Goal: Transaction & Acquisition: Purchase product/service

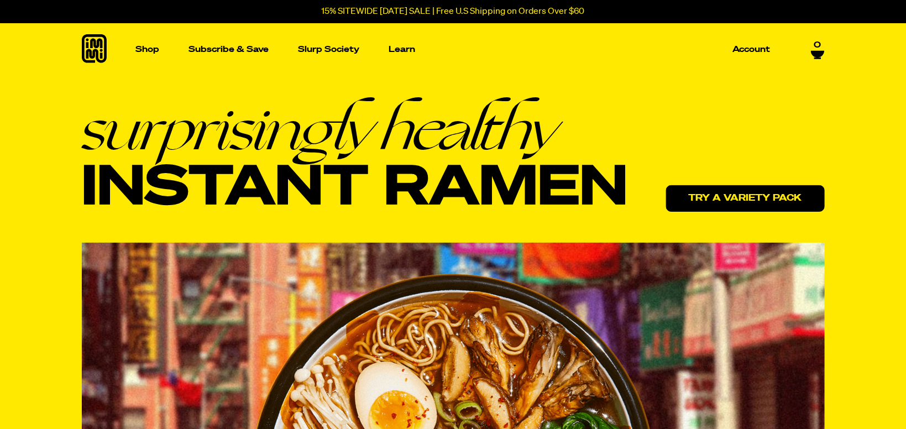
click at [725, 194] on link "Try a variety pack" at bounding box center [745, 198] width 159 height 27
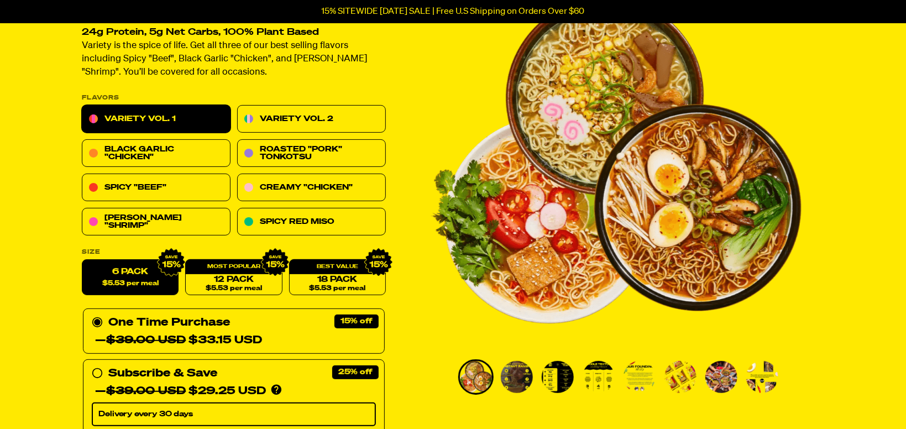
scroll to position [66, 0]
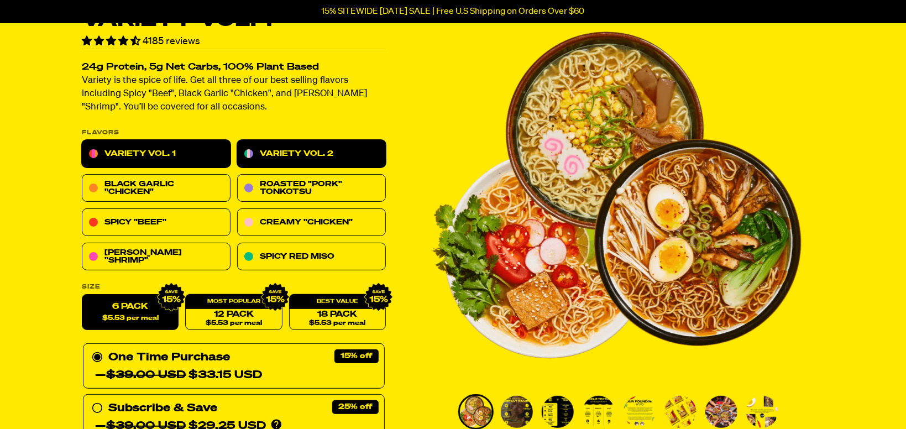
click at [292, 154] on link "Variety Vol. 2" at bounding box center [311, 154] width 149 height 28
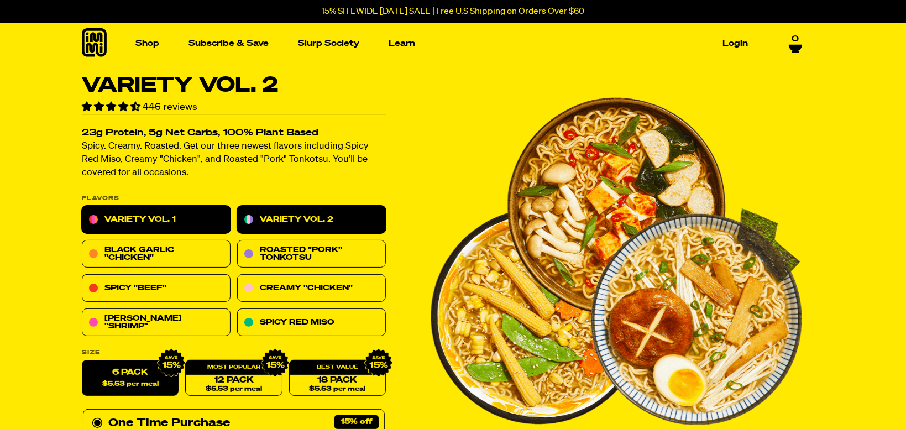
click at [169, 209] on link "Variety Vol. 1" at bounding box center [156, 220] width 149 height 28
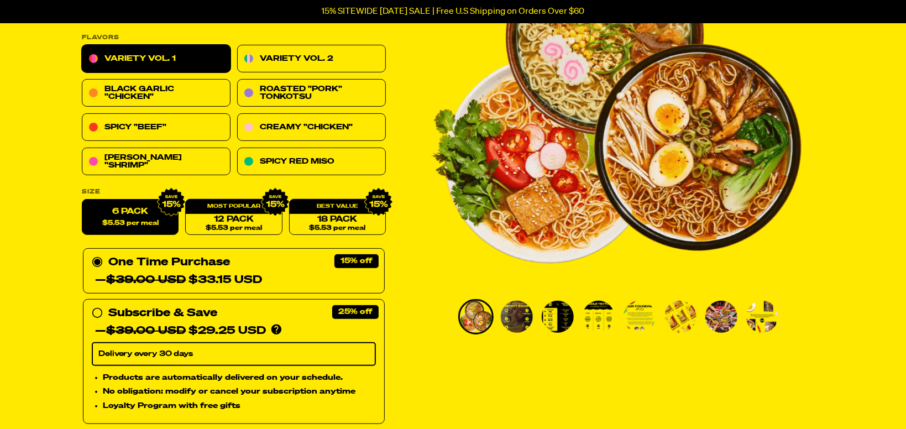
scroll to position [154, 0]
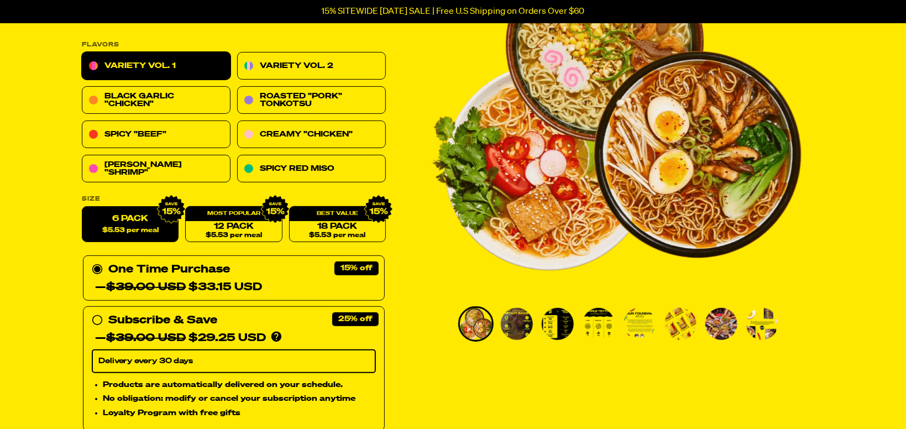
click at [145, 57] on link "Variety Vol. 1" at bounding box center [156, 67] width 149 height 28
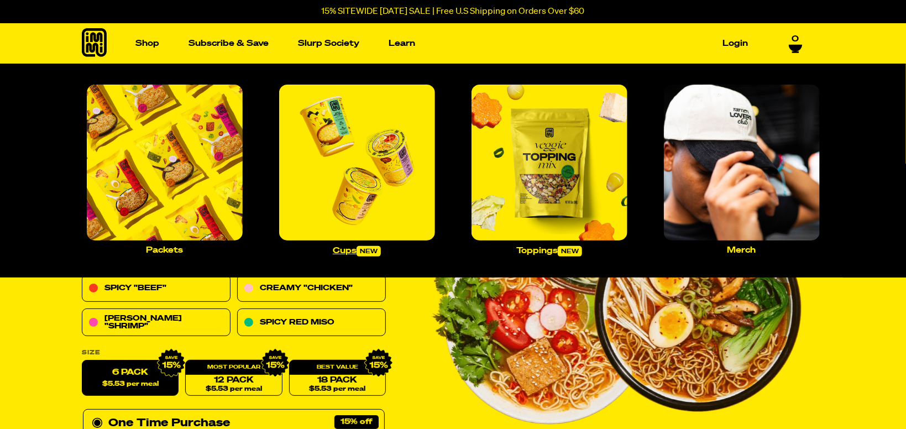
click at [347, 228] on img "Main navigation" at bounding box center [357, 163] width 156 height 156
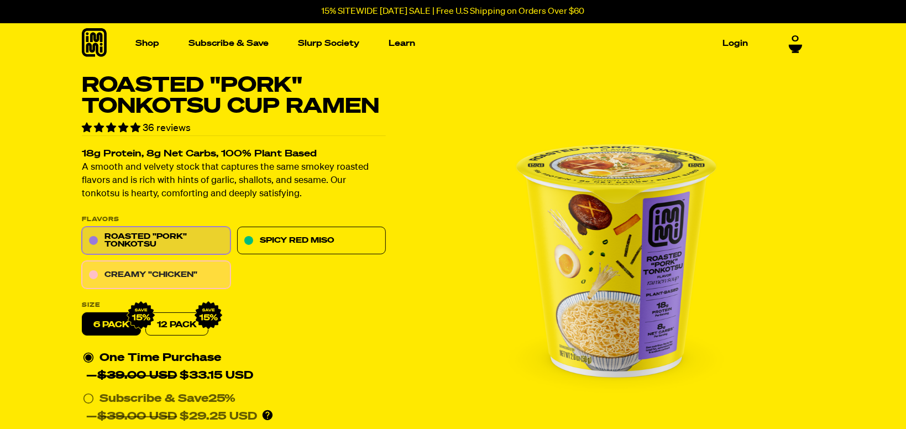
click at [194, 272] on link "Creamy "Chicken"" at bounding box center [156, 275] width 149 height 28
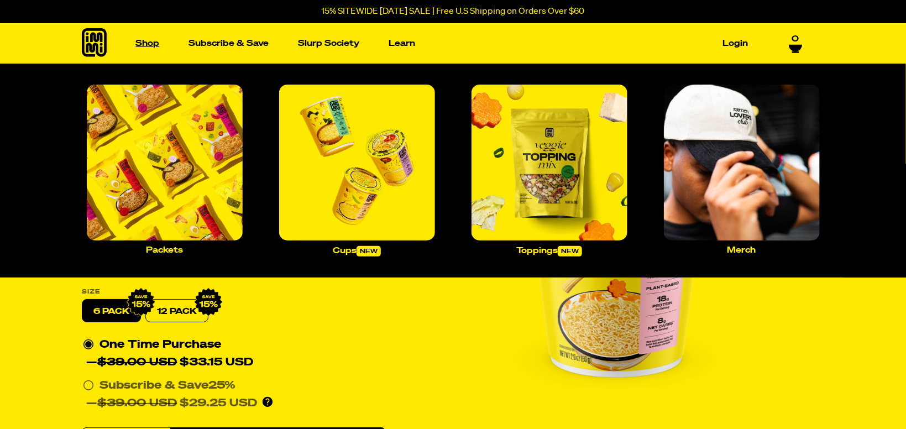
click at [161, 46] on link "Shop" at bounding box center [148, 43] width 33 height 17
click at [172, 154] on img "Main navigation" at bounding box center [165, 163] width 156 height 156
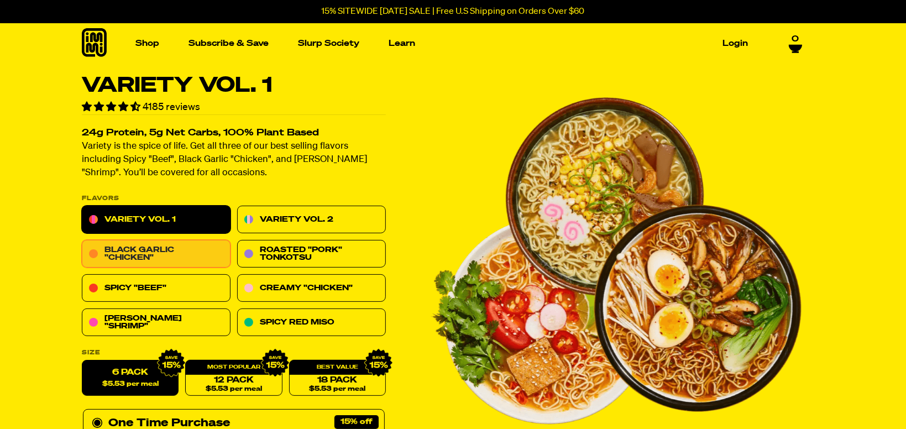
click at [160, 250] on link "Black Garlic "Chicken"" at bounding box center [156, 254] width 149 height 28
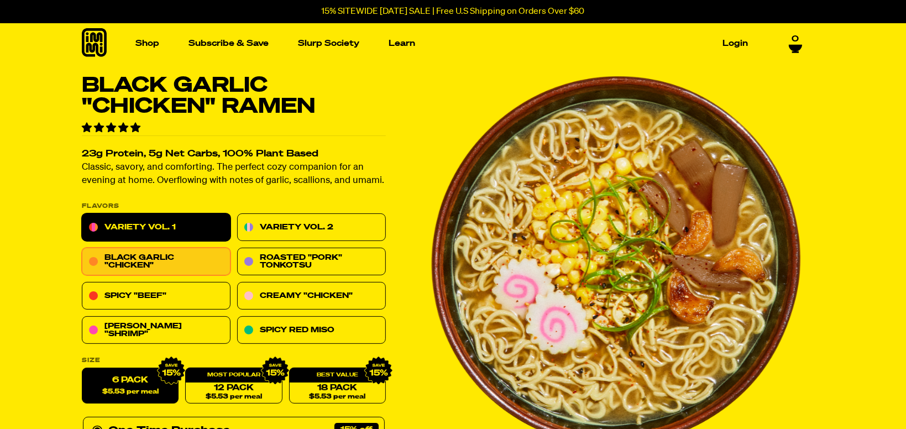
click at [165, 224] on link "Variety Vol. 1" at bounding box center [156, 228] width 149 height 28
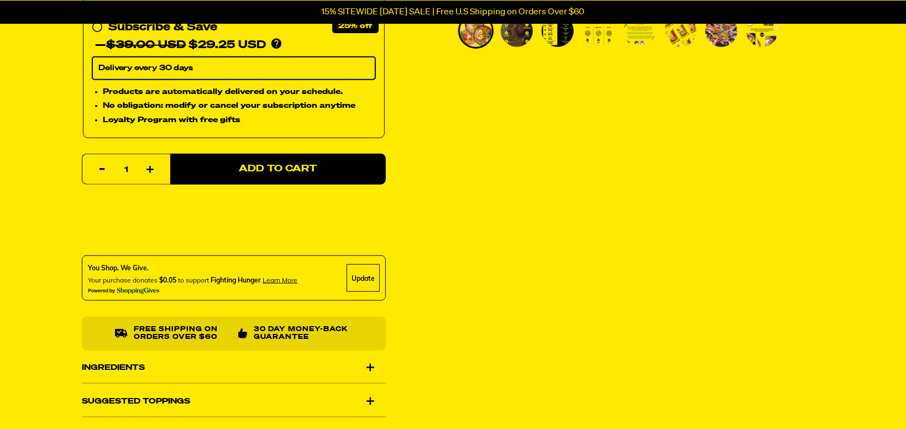
scroll to position [476, 0]
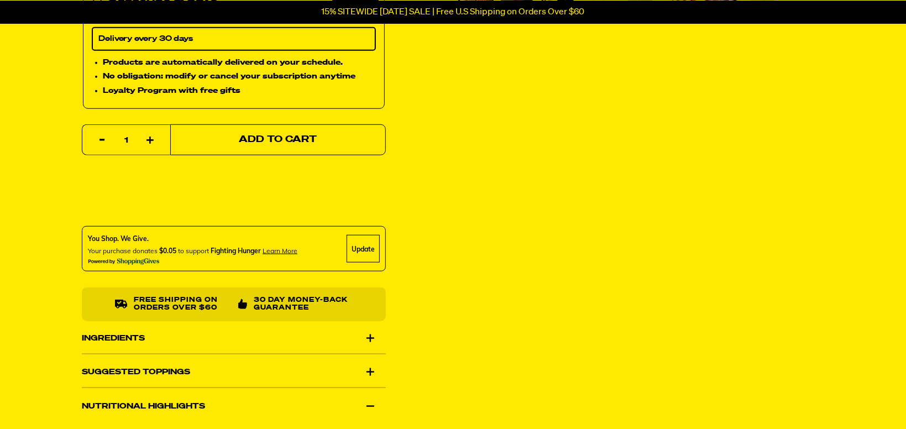
click at [306, 146] on button "Add to Cart" at bounding box center [278, 139] width 216 height 31
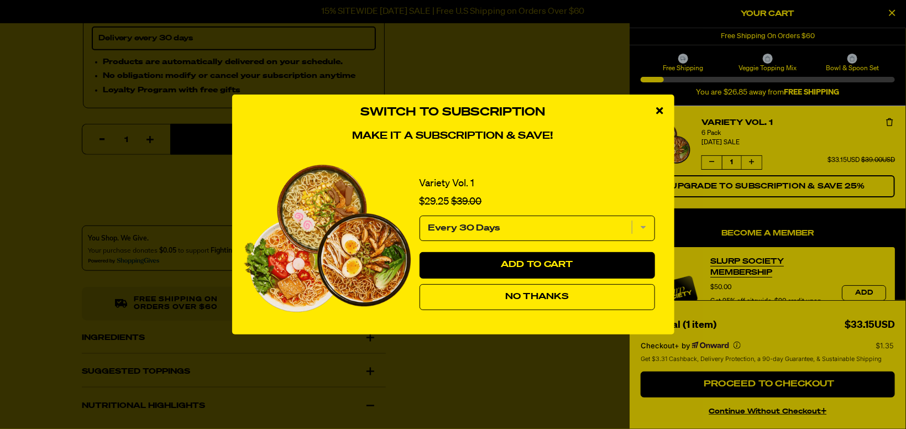
click at [516, 297] on span "No Thanks" at bounding box center [537, 296] width 64 height 9
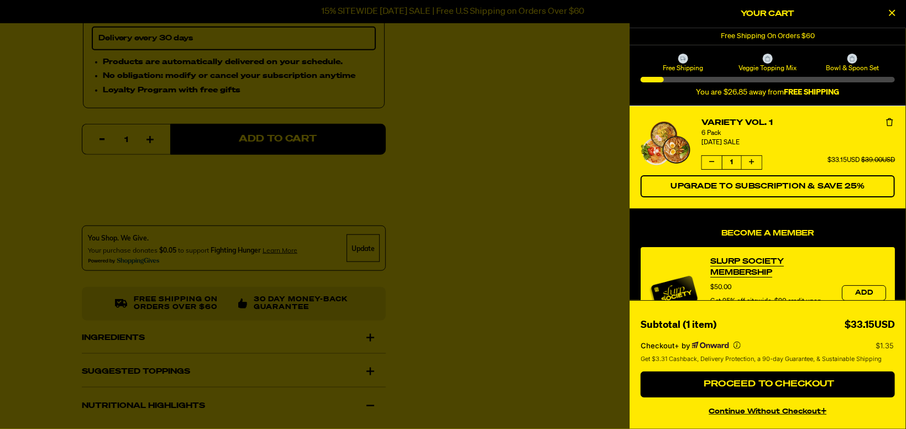
drag, startPoint x: 904, startPoint y: 113, endPoint x: 905, endPoint y: 137, distance: 23.8
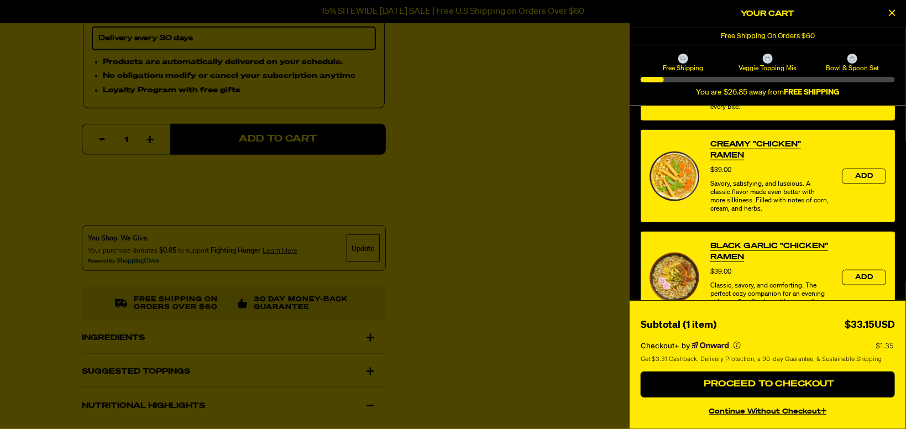
scroll to position [453, 0]
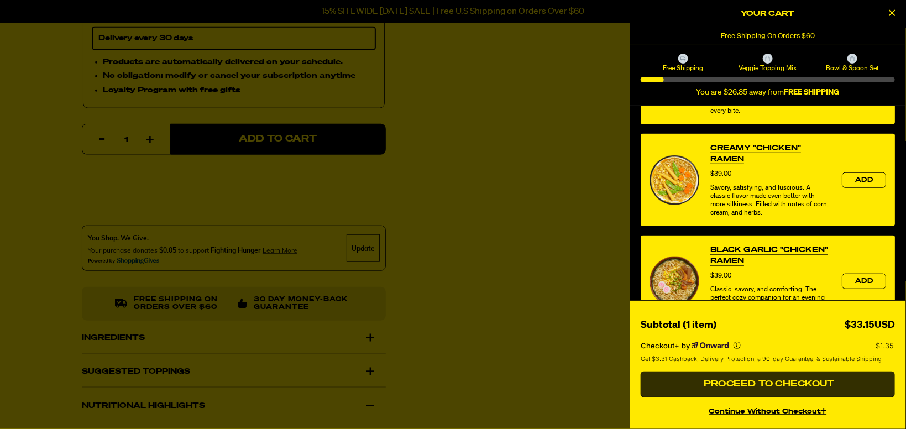
click at [752, 383] on span "Proceed to Checkout" at bounding box center [768, 384] width 134 height 9
